Goal: Check status: Check status

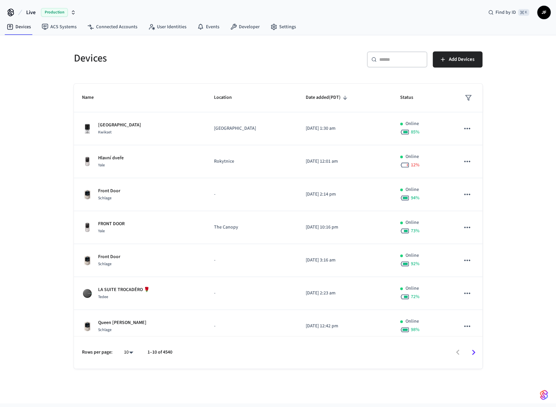
click at [31, 12] on span "Live" at bounding box center [30, 12] width 9 height 8
type input "********"
click at [31, 39] on div "Hostaway Prod Production" at bounding box center [54, 43] width 92 height 9
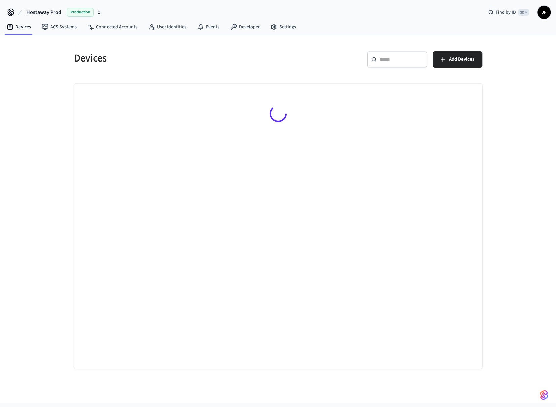
click at [388, 67] on div "​ ​" at bounding box center [397, 59] width 60 height 16
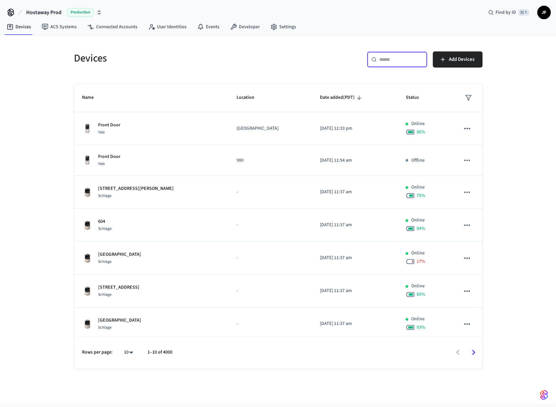
paste input "**********"
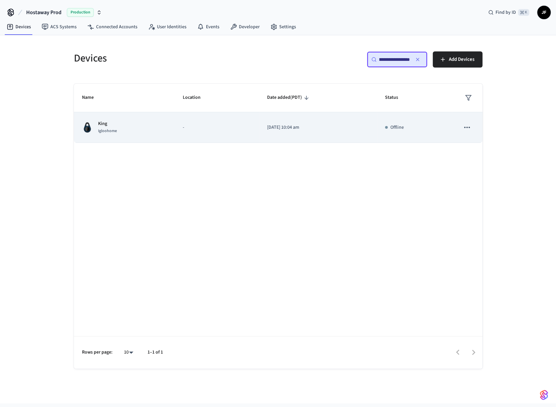
type input "**********"
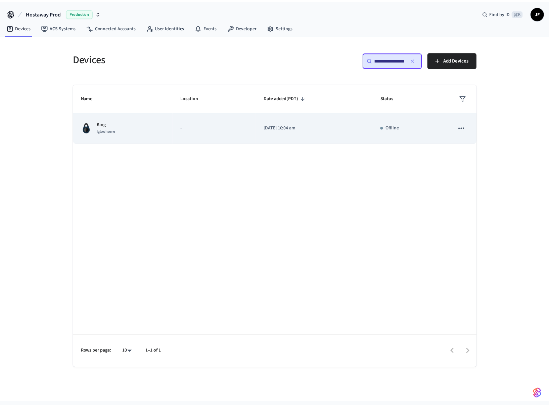
scroll to position [0, 0]
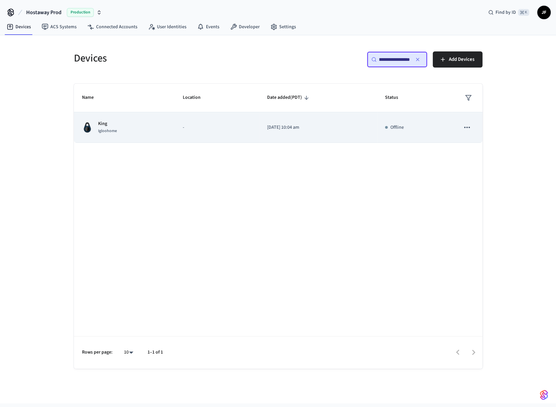
click at [166, 125] on td "King Igloohome" at bounding box center [124, 127] width 101 height 31
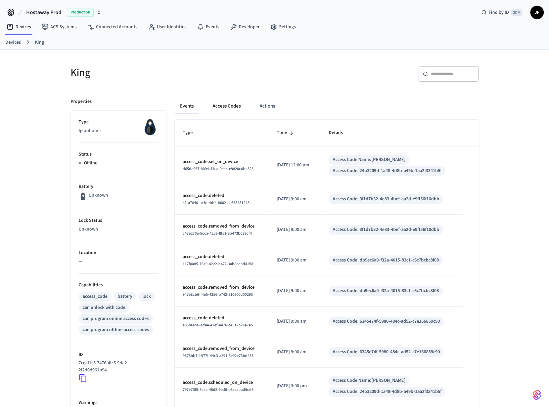
click at [231, 108] on button "Access Codes" at bounding box center [226, 106] width 39 height 16
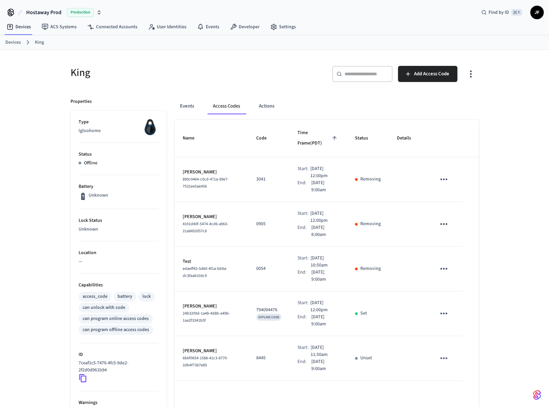
click at [197, 114] on div "Events Access Codes Actions" at bounding box center [327, 109] width 304 height 22
click at [190, 105] on button "Events" at bounding box center [187, 106] width 25 height 16
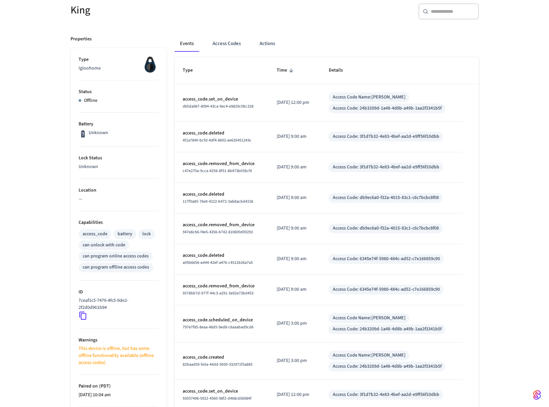
scroll to position [118, 0]
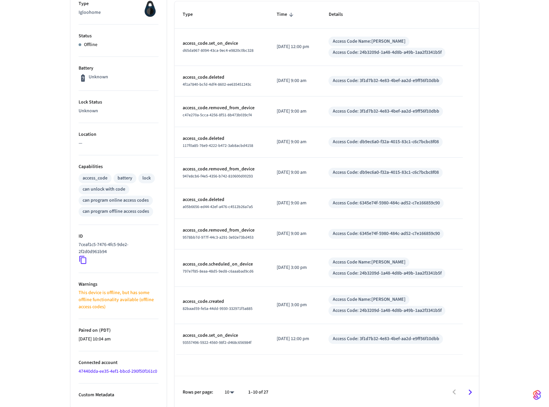
click at [102, 369] on link "47440dda-ee35-4ef1-bbcd-290f50f161c0" at bounding box center [118, 371] width 79 height 7
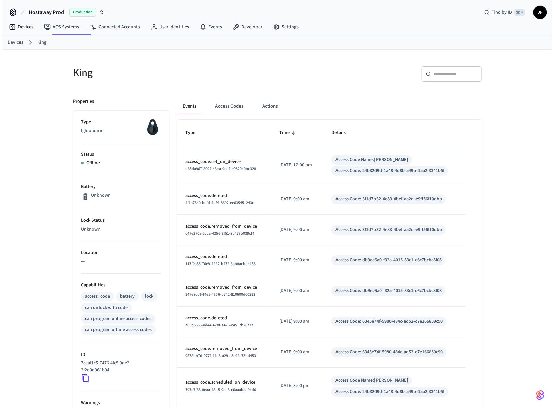
scroll to position [118, 0]
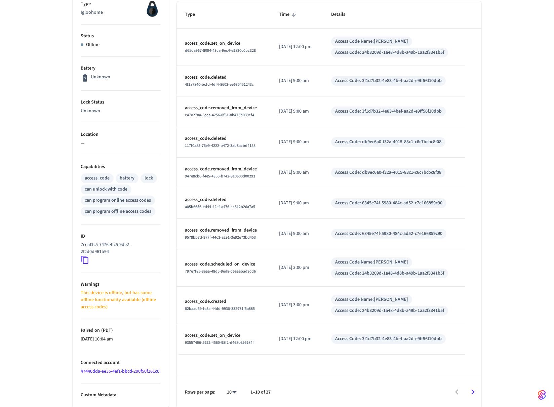
click at [27, 41] on div "King ​ ​ Properties Type Igloohome Status Offline Battery Unknown Lock Status U…" at bounding box center [277, 169] width 554 height 477
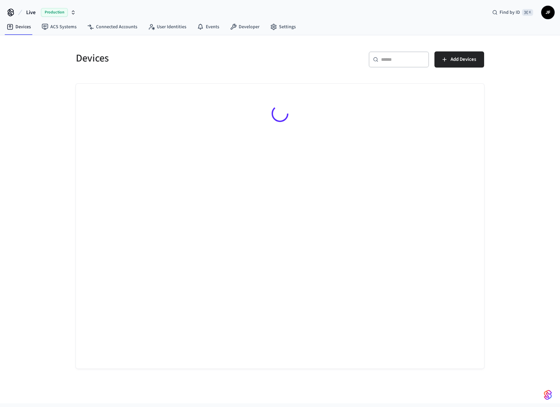
click at [31, 13] on span "Live" at bounding box center [30, 12] width 9 height 8
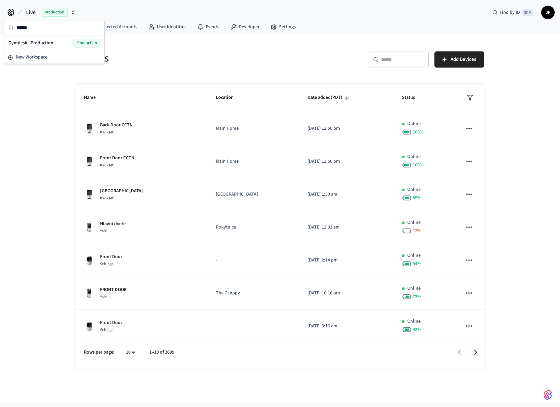
type input "******"
click at [23, 40] on span "Gymdesk - Production" at bounding box center [30, 43] width 45 height 7
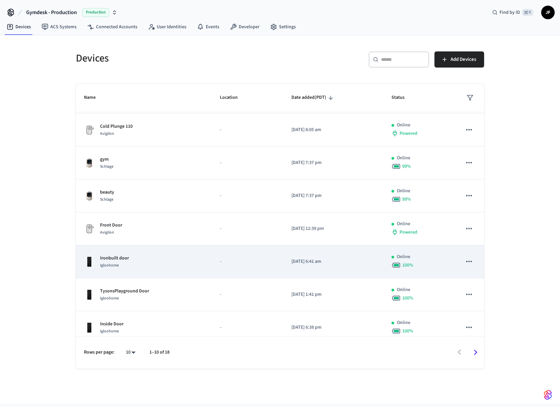
scroll to position [104, 0]
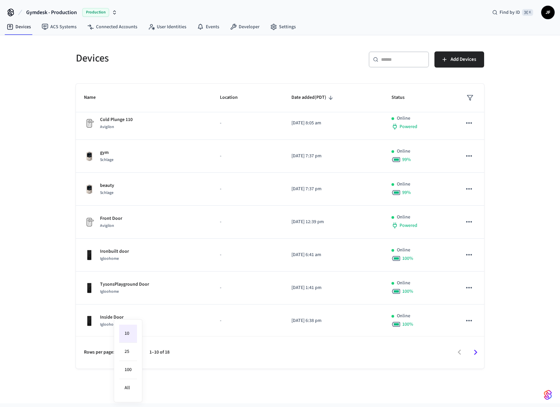
click at [132, 348] on body "Gymdesk - Production Production Find by ID ⌘ K JF Devices ACS Systems Connected…" at bounding box center [280, 212] width 560 height 424
click at [129, 345] on li "25" at bounding box center [128, 352] width 18 height 18
type input "**"
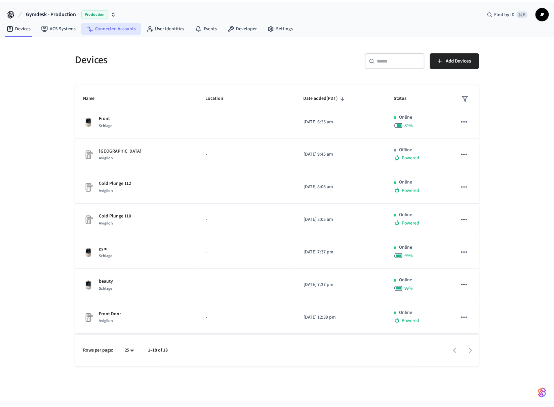
scroll to position [0, 0]
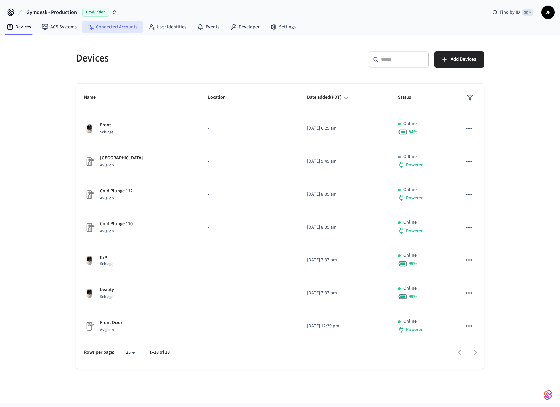
click at [111, 24] on link "Connected Accounts" at bounding box center [112, 27] width 61 height 12
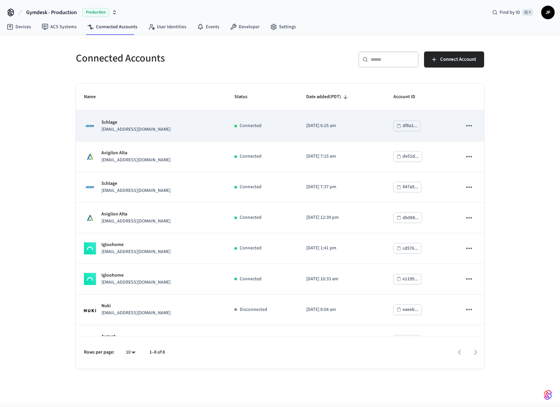
click at [226, 116] on td "Schlage solidfit.j@gmail.com" at bounding box center [151, 126] width 151 height 31
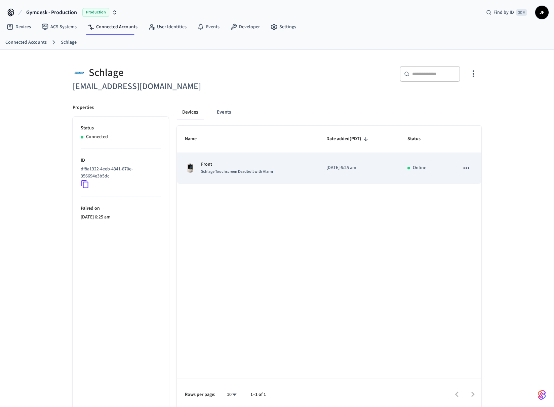
click at [222, 173] on span "Schlage Touchscreen Deadbolt with Alarm" at bounding box center [237, 172] width 72 height 6
